Goal: Transaction & Acquisition: Book appointment/travel/reservation

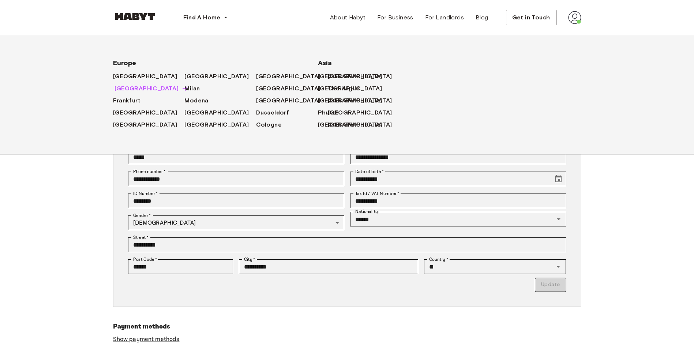
click at [116, 90] on span "[GEOGRAPHIC_DATA]" at bounding box center [146, 88] width 64 height 9
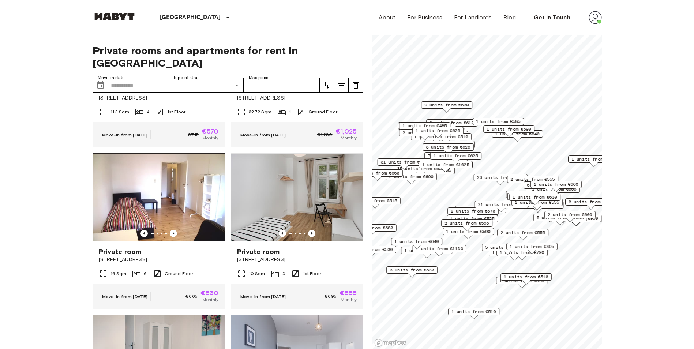
scroll to position [73, 0]
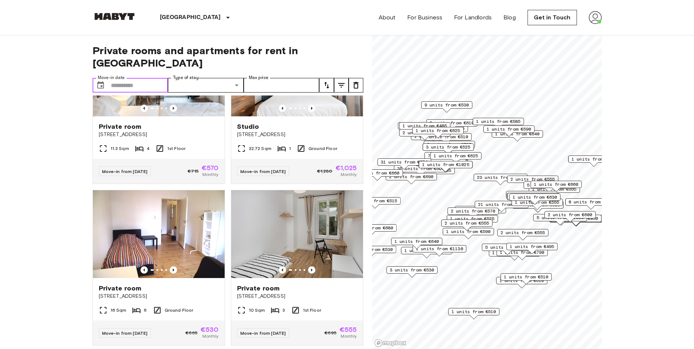
click at [163, 78] on input "Move-in date" at bounding box center [139, 85] width 57 height 15
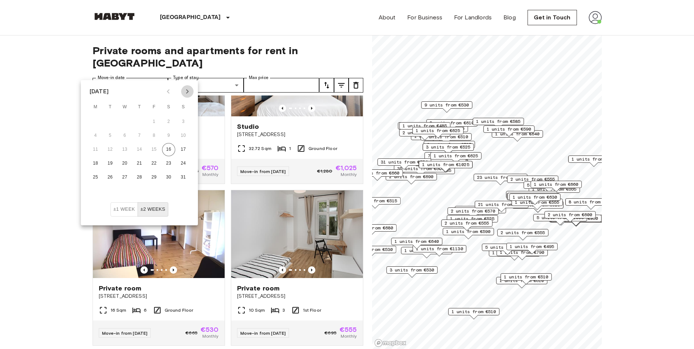
click at [186, 91] on icon "Next month" at bounding box center [187, 91] width 9 height 9
click at [185, 93] on icon "Next month" at bounding box center [187, 91] width 9 height 9
click at [97, 122] on button "1" at bounding box center [95, 121] width 13 height 13
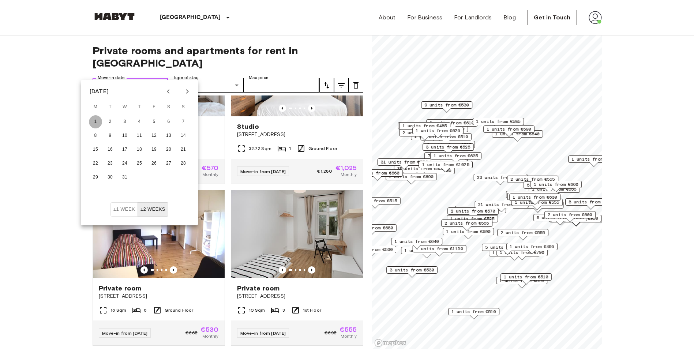
type input "**********"
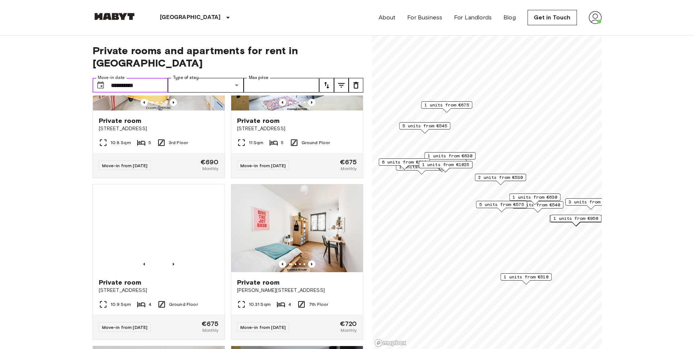
scroll to position [256, 0]
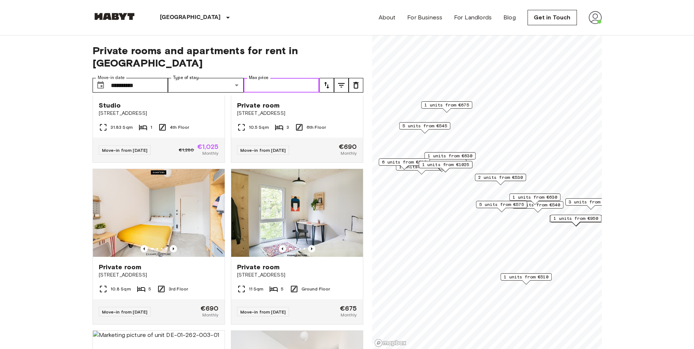
click at [271, 78] on input "Max price" at bounding box center [282, 85] width 76 height 15
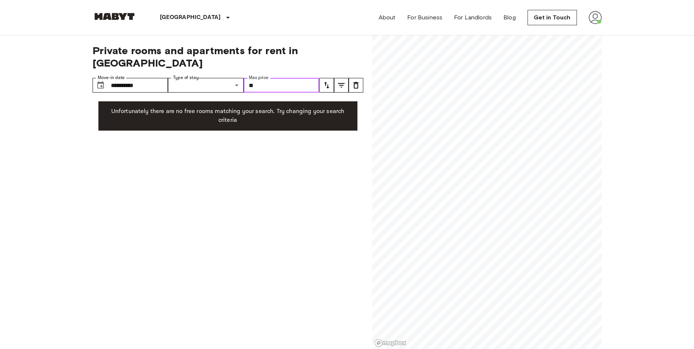
type input "*"
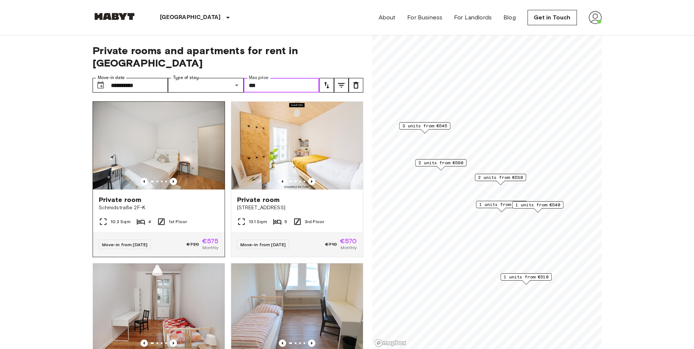
type input "***"
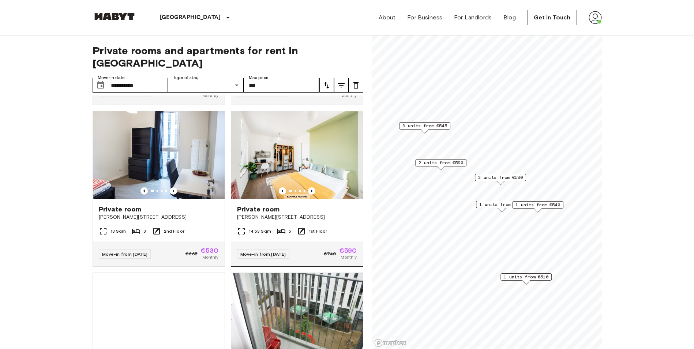
scroll to position [402, 0]
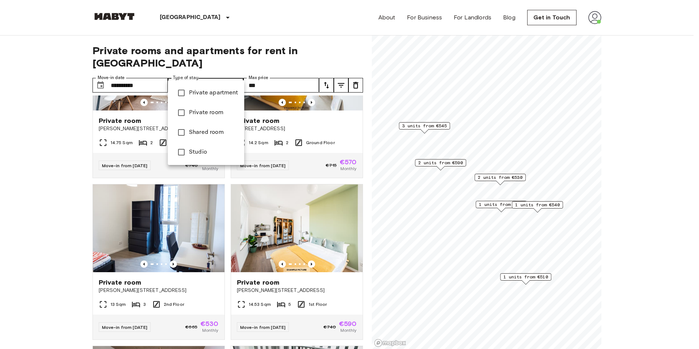
click at [37, 117] on div at bounding box center [349, 174] width 699 height 349
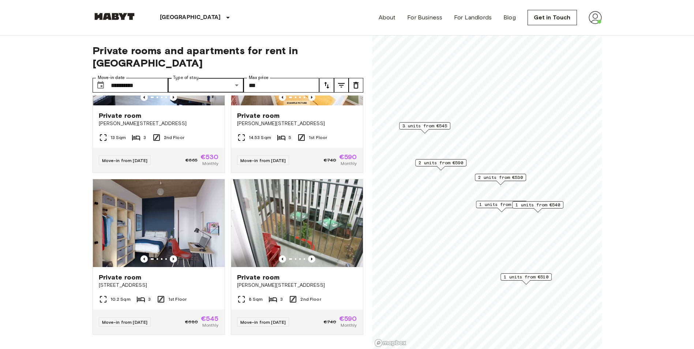
scroll to position [37, 0]
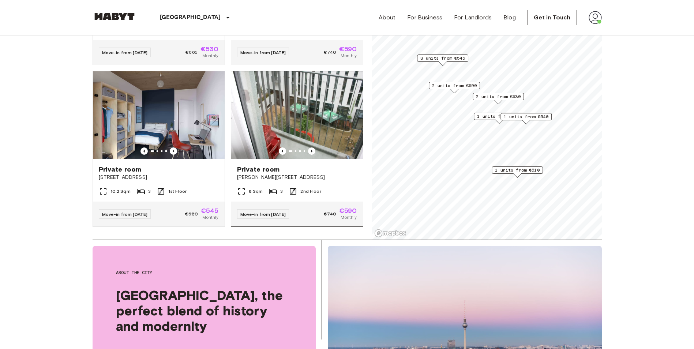
scroll to position [581, 0]
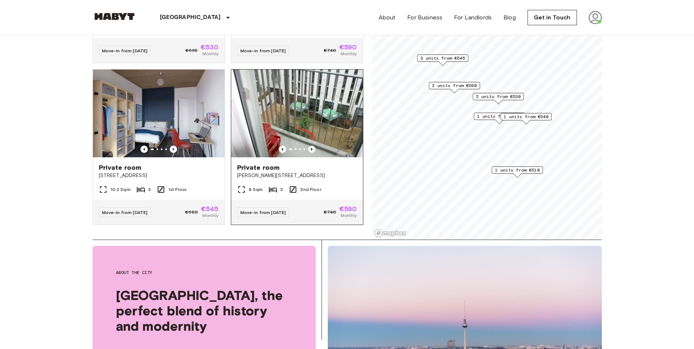
click at [308, 146] on icon "Previous image" at bounding box center [311, 149] width 7 height 7
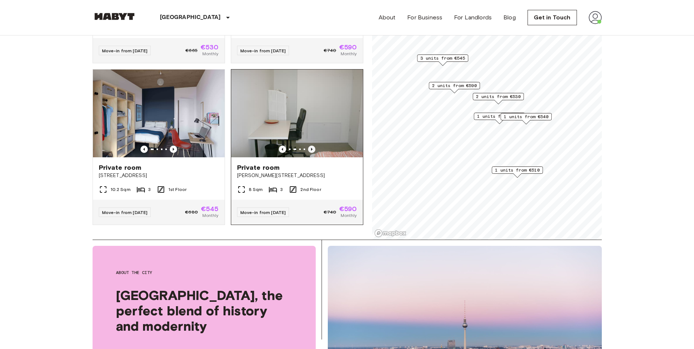
click at [308, 146] on icon "Previous image" at bounding box center [311, 149] width 7 height 7
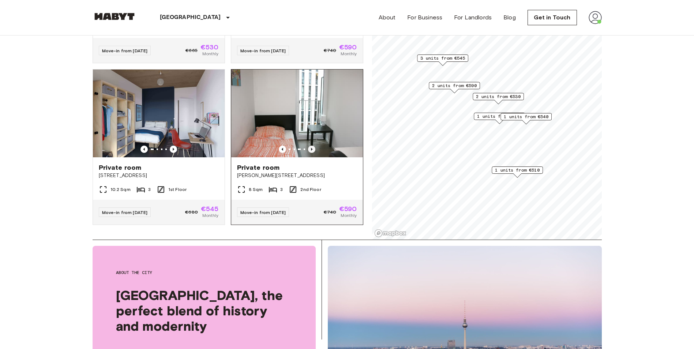
click at [308, 146] on icon "Previous image" at bounding box center [311, 149] width 7 height 7
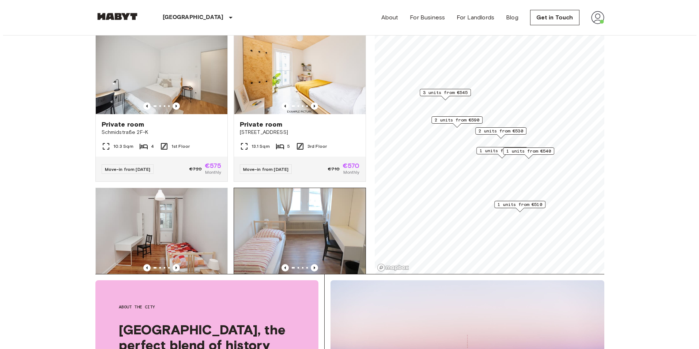
scroll to position [0, 0]
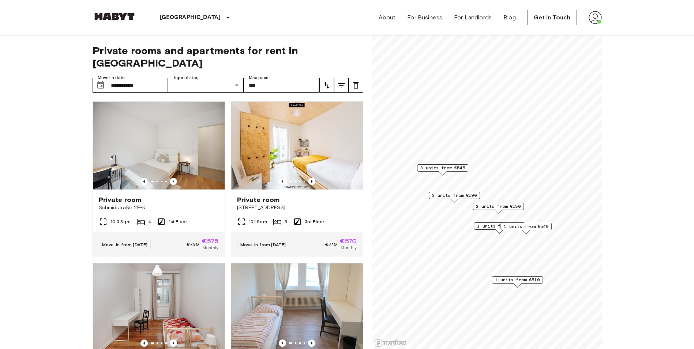
click at [338, 81] on icon "tune" at bounding box center [341, 85] width 9 height 9
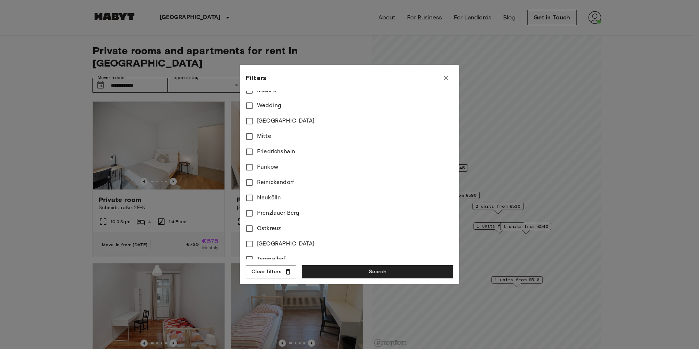
scroll to position [321, 0]
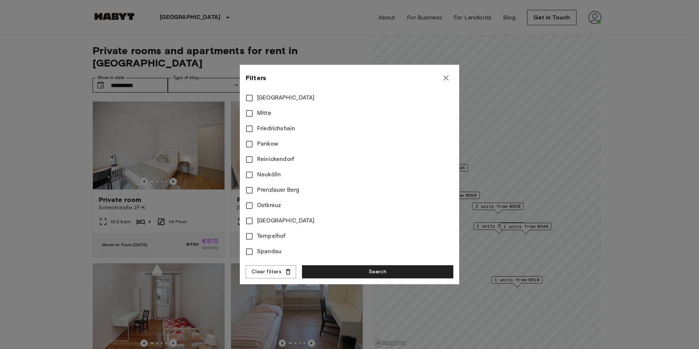
type input "***"
type input "**"
click at [360, 274] on button "Search" at bounding box center [377, 272] width 151 height 14
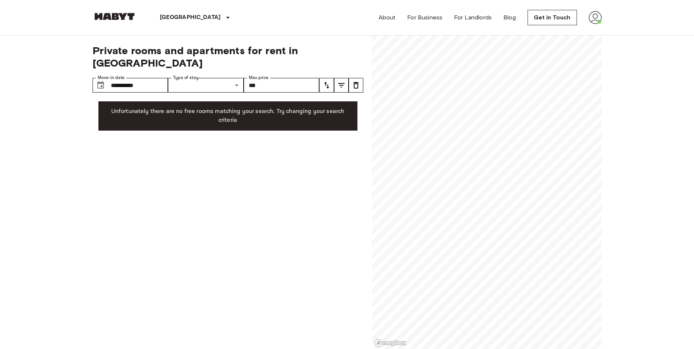
click at [343, 81] on icon "tune" at bounding box center [341, 85] width 9 height 9
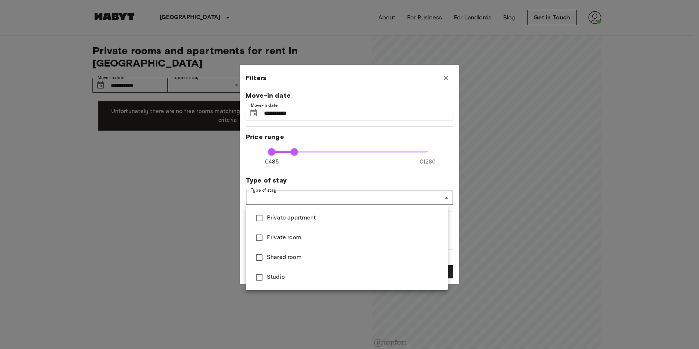
click at [422, 198] on div at bounding box center [349, 174] width 699 height 349
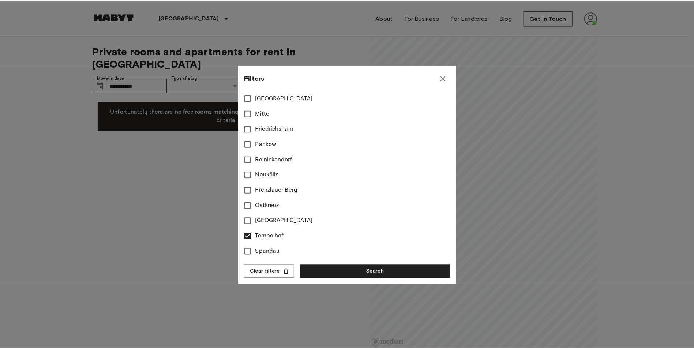
scroll to position [321, 0]
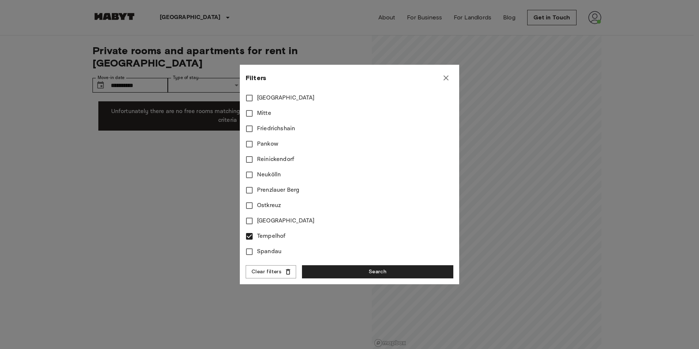
click at [448, 78] on icon "button" at bounding box center [446, 78] width 9 height 9
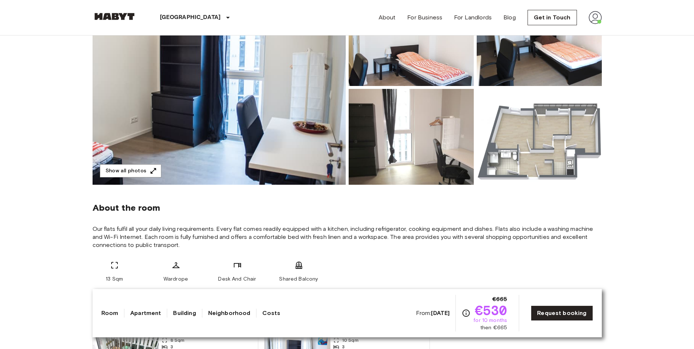
scroll to position [37, 0]
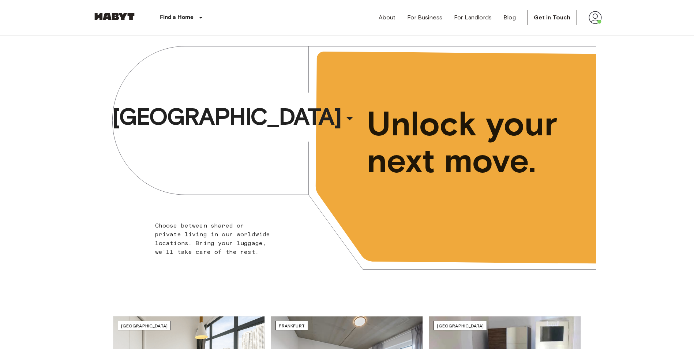
click at [593, 18] on img at bounding box center [595, 17] width 13 height 13
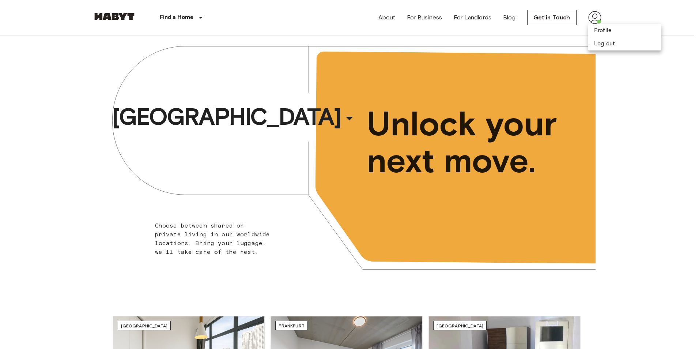
click at [594, 20] on div at bounding box center [349, 174] width 699 height 349
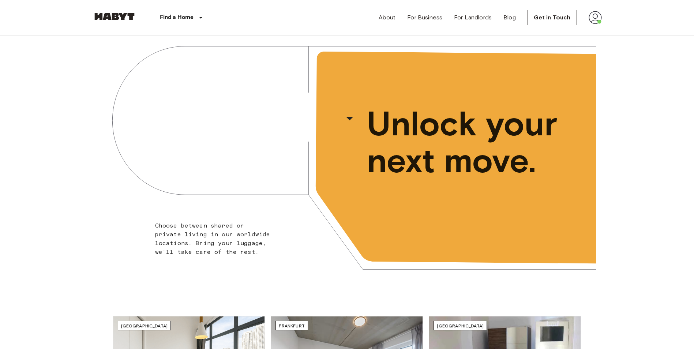
click at [594, 19] on img at bounding box center [595, 17] width 13 height 13
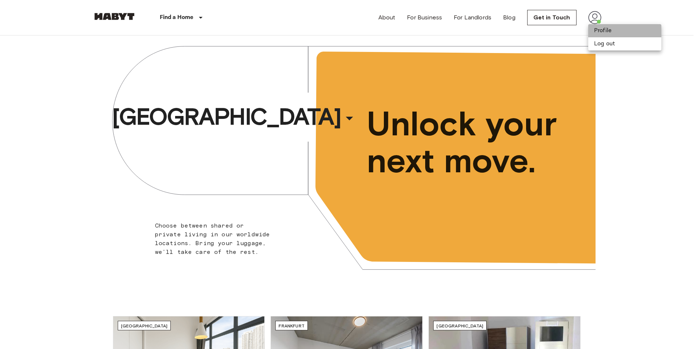
click at [602, 30] on li "Profile" at bounding box center [625, 30] width 73 height 13
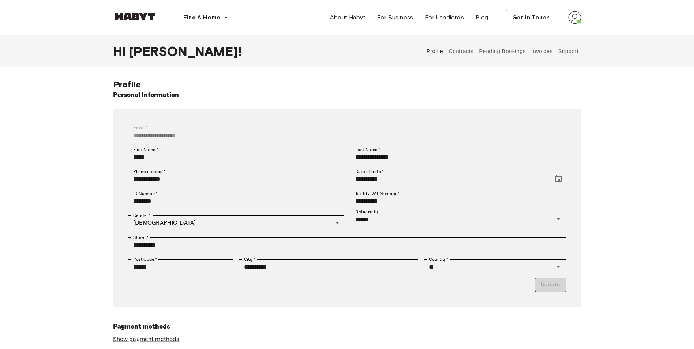
click at [515, 51] on button "Pending Bookings" at bounding box center [502, 51] width 49 height 32
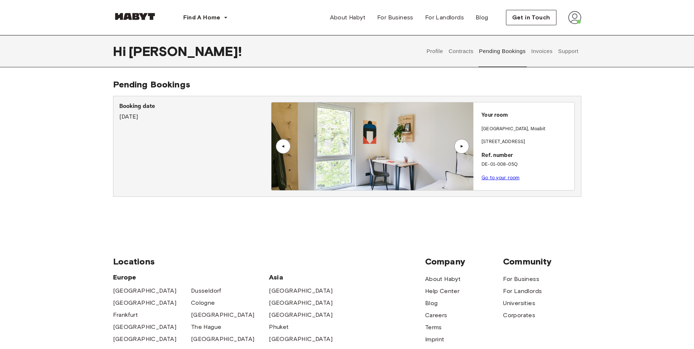
click at [566, 50] on button "Support" at bounding box center [568, 51] width 22 height 32
